Goal: Task Accomplishment & Management: Manage account settings

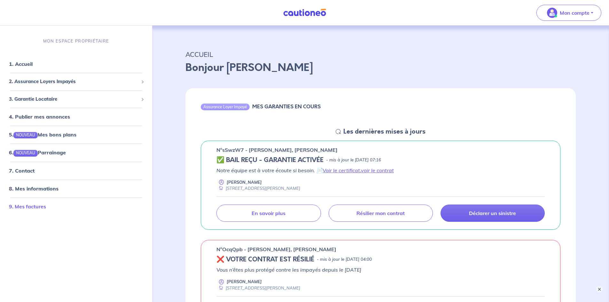
click at [34, 205] on link "9. Mes factures" at bounding box center [27, 206] width 37 height 6
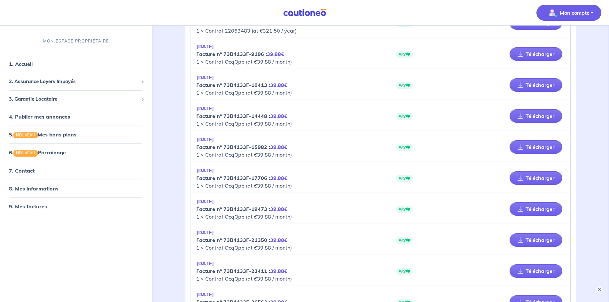
scroll to position [32, 0]
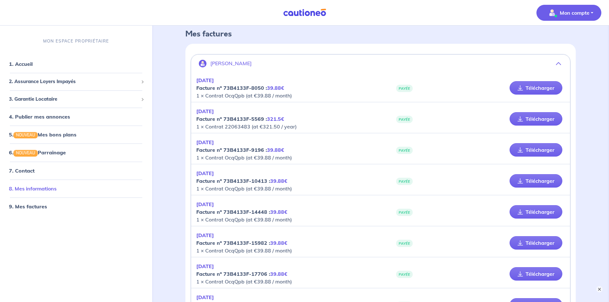
click at [47, 189] on link "8. Mes informations" at bounding box center [33, 188] width 48 height 6
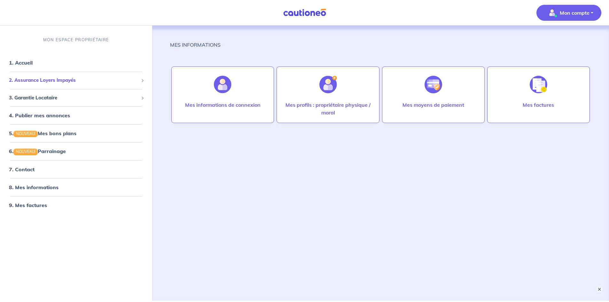
click at [68, 81] on span "2. Assurance Loyers Impayés" at bounding box center [74, 80] width 130 height 7
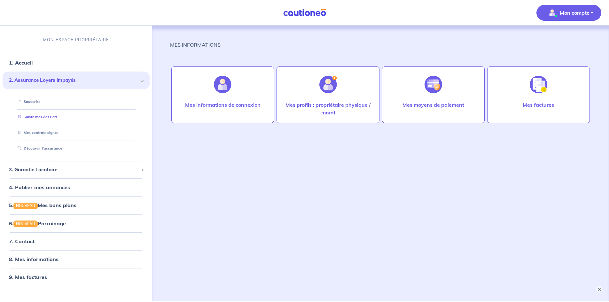
click at [50, 115] on link "Suivre mes dossiers" at bounding box center [36, 117] width 43 height 4
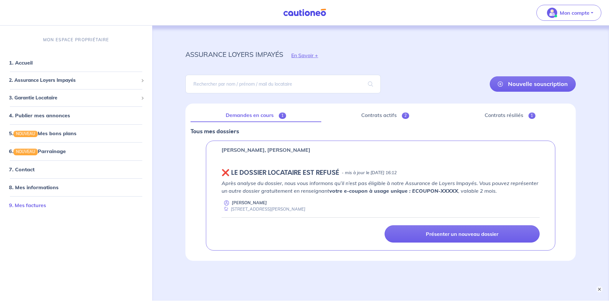
click at [46, 204] on link "9. Mes factures" at bounding box center [27, 205] width 37 height 6
